Goal: Task Accomplishment & Management: Manage account settings

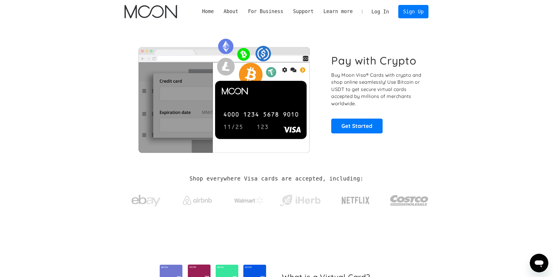
click at [387, 13] on link "Log In" at bounding box center [380, 11] width 27 height 13
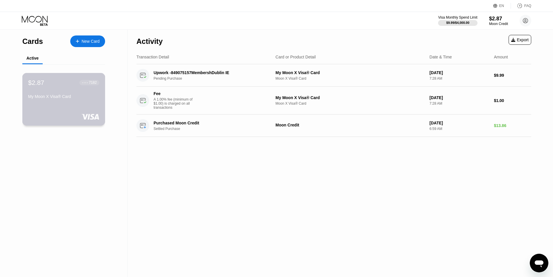
click at [79, 104] on div "$2.87 ● ● ● ● 7182 My Moon X Visa® Card" at bounding box center [63, 99] width 83 height 53
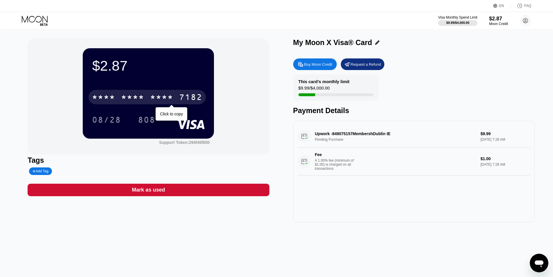
click at [170, 100] on div "* * * *" at bounding box center [161, 97] width 23 height 9
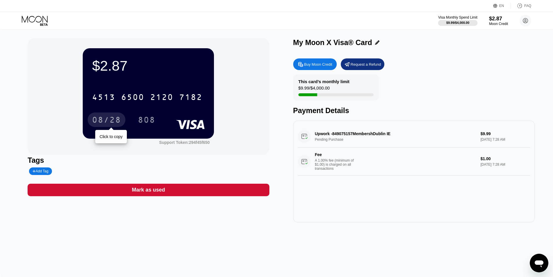
click at [102, 126] on div "08/28" at bounding box center [107, 119] width 38 height 15
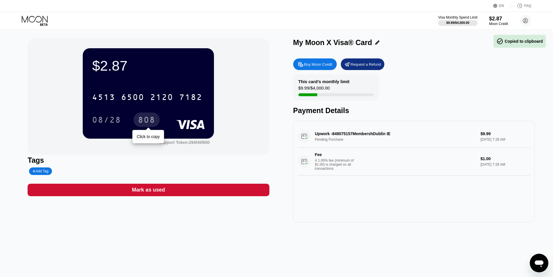
click at [150, 123] on div "808" at bounding box center [146, 120] width 17 height 9
